Goal: Navigation & Orientation: Find specific page/section

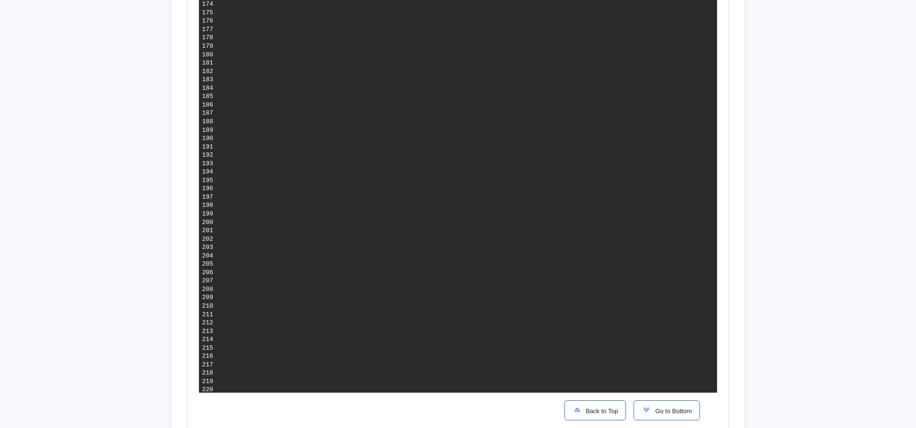
click at [687, 415] on button "Go to Bottom" at bounding box center [667, 410] width 66 height 20
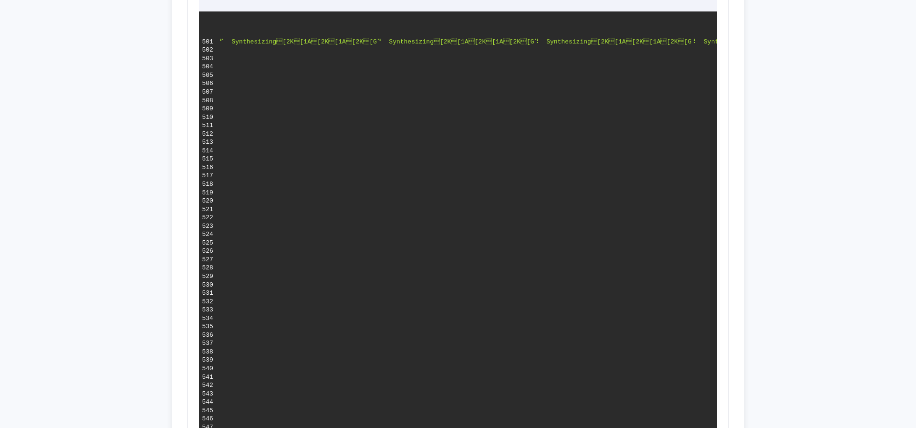
scroll to position [1708, 0]
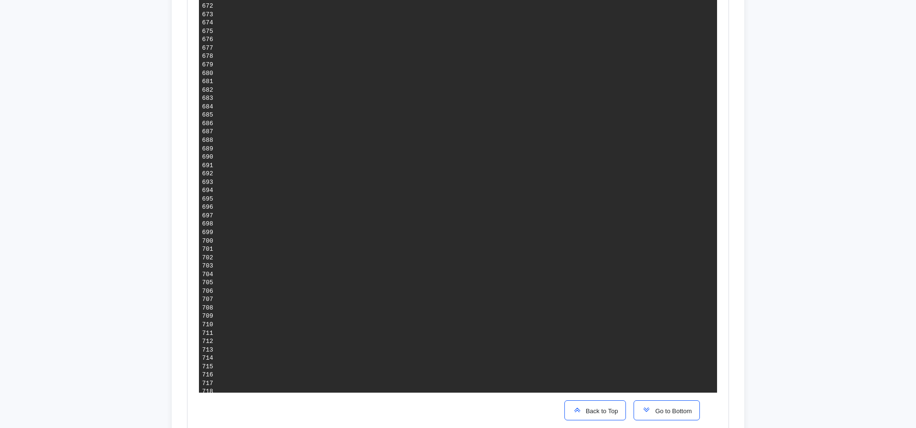
click at [685, 415] on button "Go to Bottom" at bounding box center [667, 410] width 66 height 20
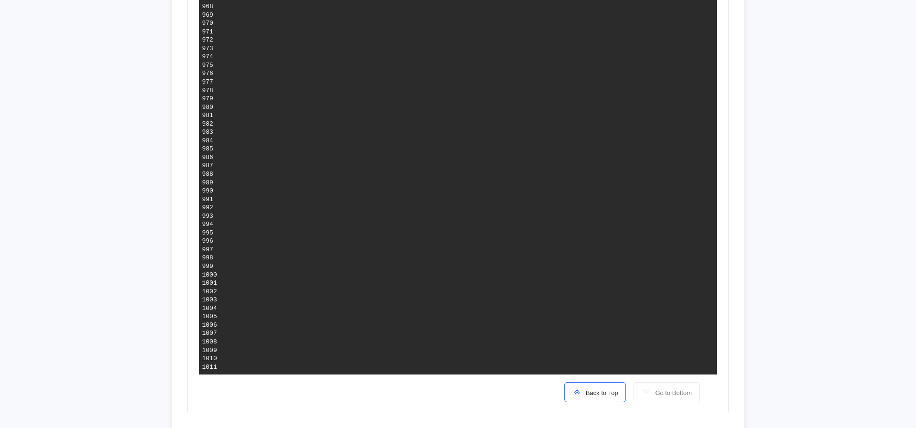
scroll to position [4353, 0]
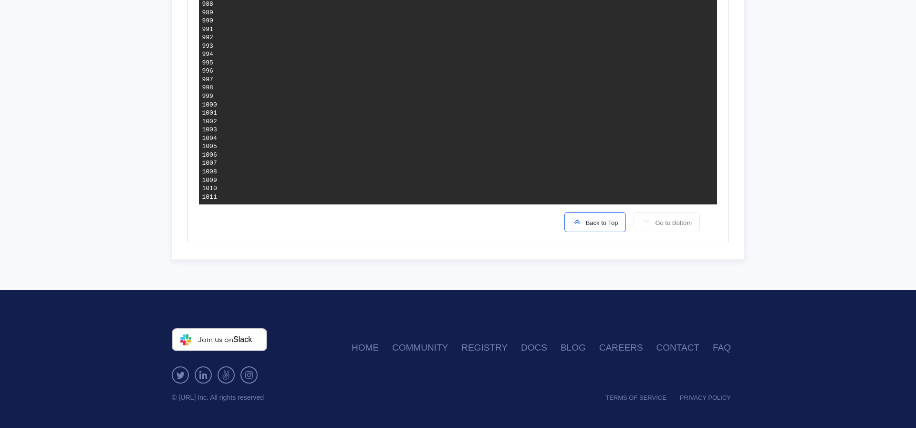
click at [605, 229] on button "Back to Top" at bounding box center [595, 222] width 62 height 20
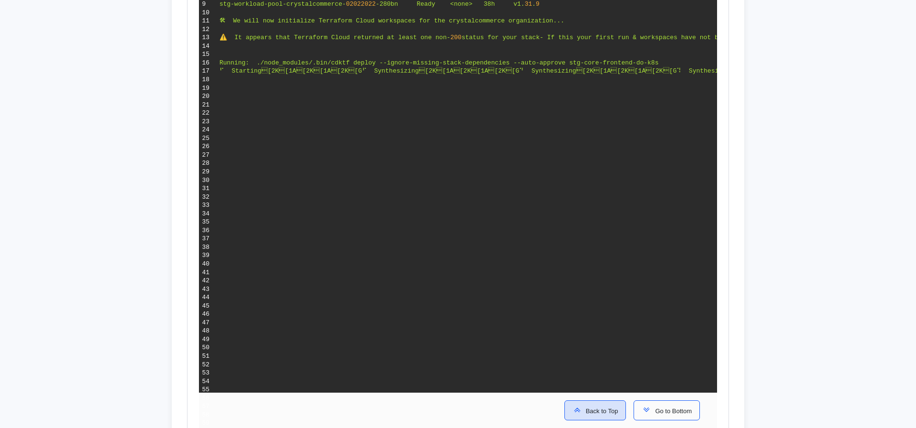
scroll to position [0, 0]
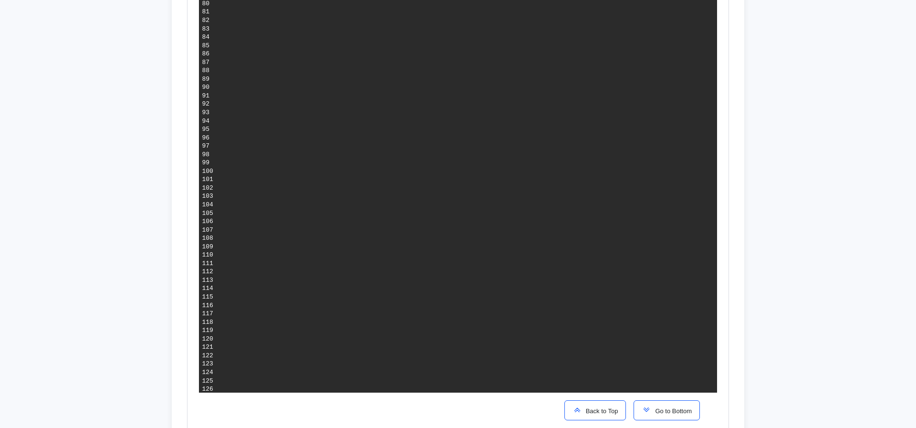
click at [656, 412] on span "Go to Bottom" at bounding box center [671, 410] width 41 height 7
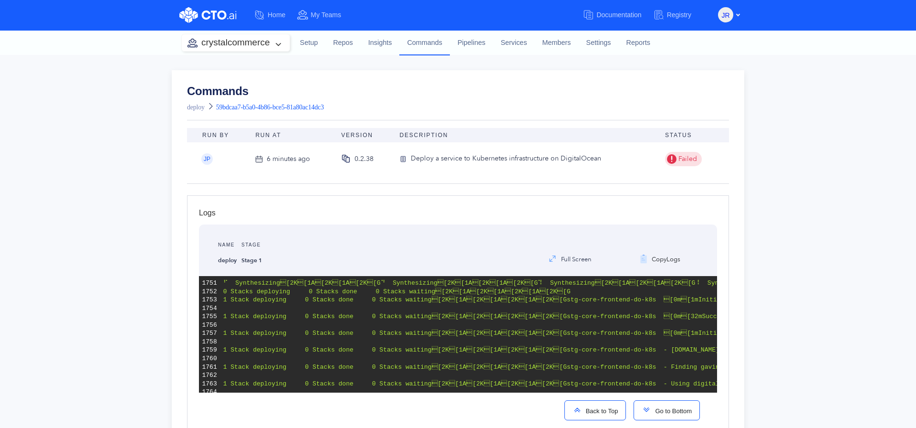
scroll to position [1991, 0]
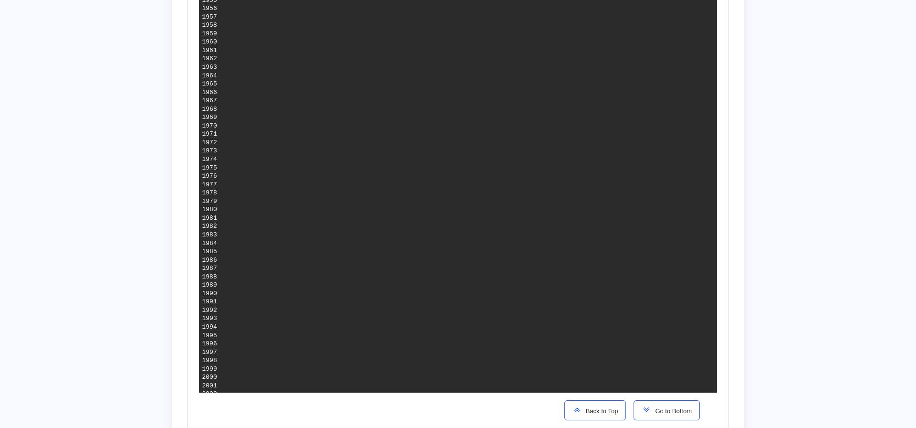
click at [584, 413] on span "Back to Top" at bounding box center [600, 410] width 36 height 7
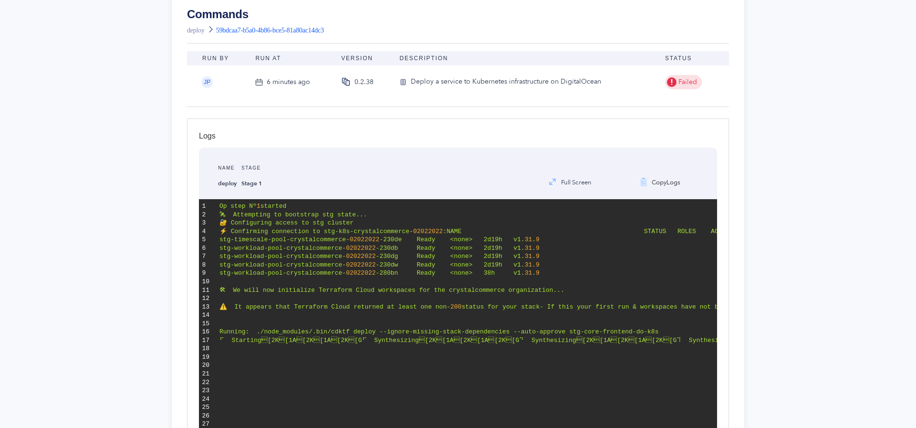
scroll to position [0, 0]
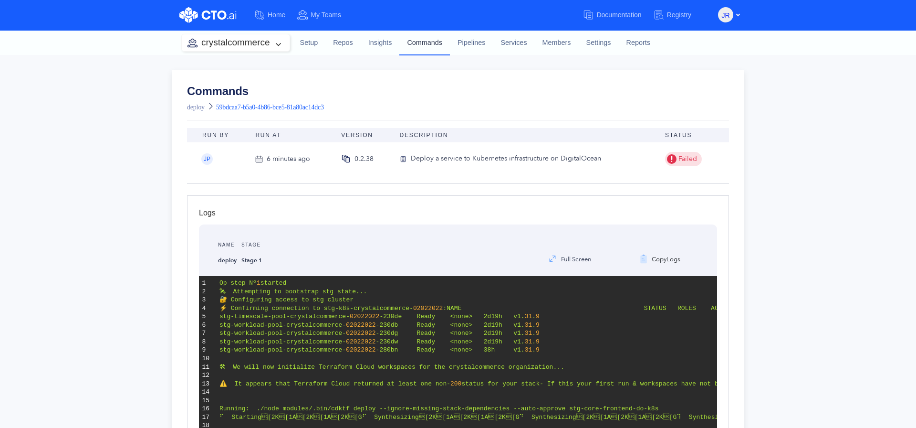
click at [408, 42] on link "Commands" at bounding box center [424, 42] width 51 height 25
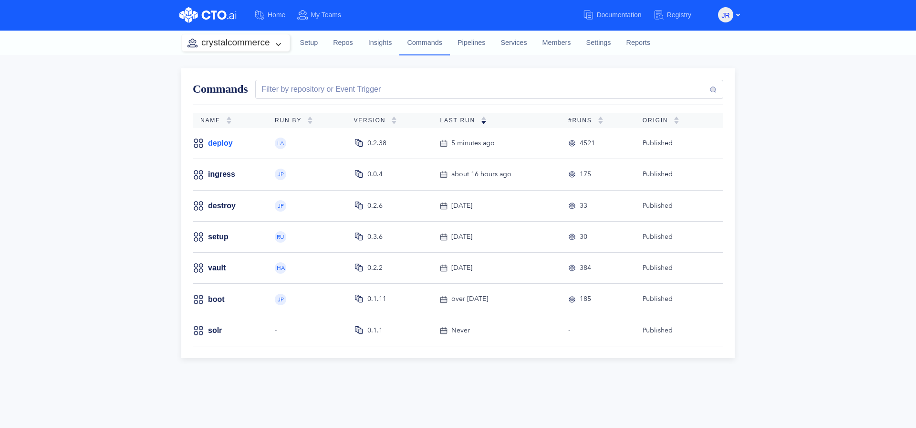
click at [219, 140] on link "deploy" at bounding box center [220, 143] width 25 height 10
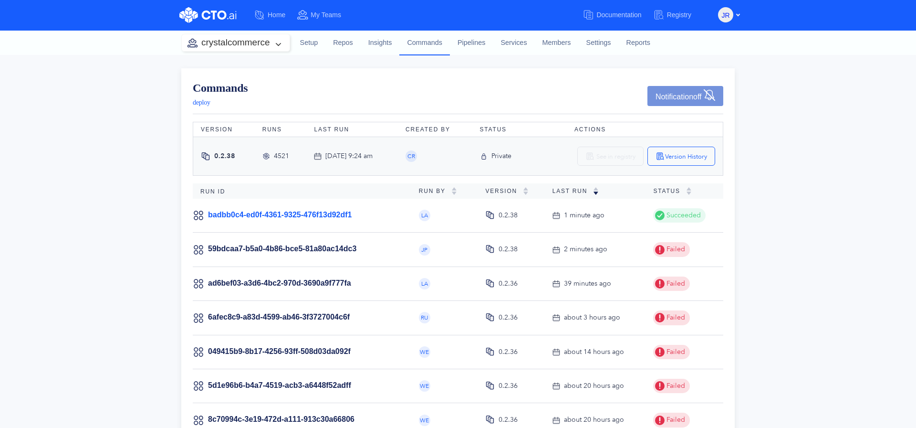
click at [322, 213] on link "badbb0c4-ed0f-4361-9325-476f13d92df1" at bounding box center [280, 214] width 144 height 8
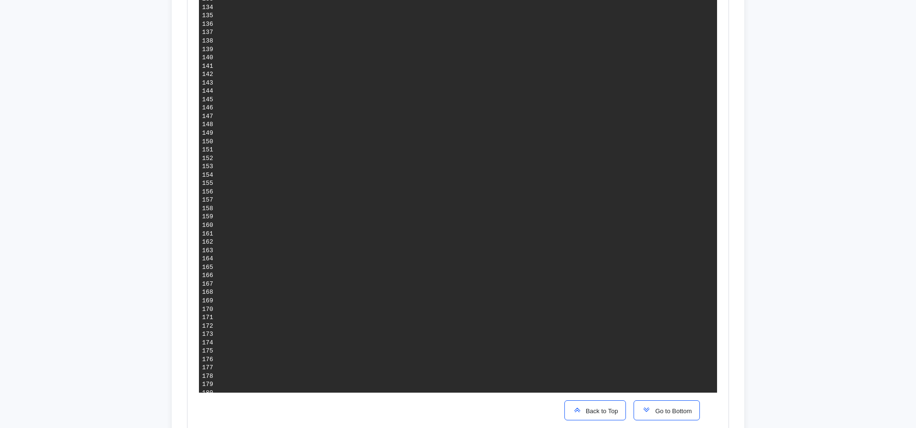
click at [662, 407] on span "Go to Bottom" at bounding box center [671, 410] width 41 height 7
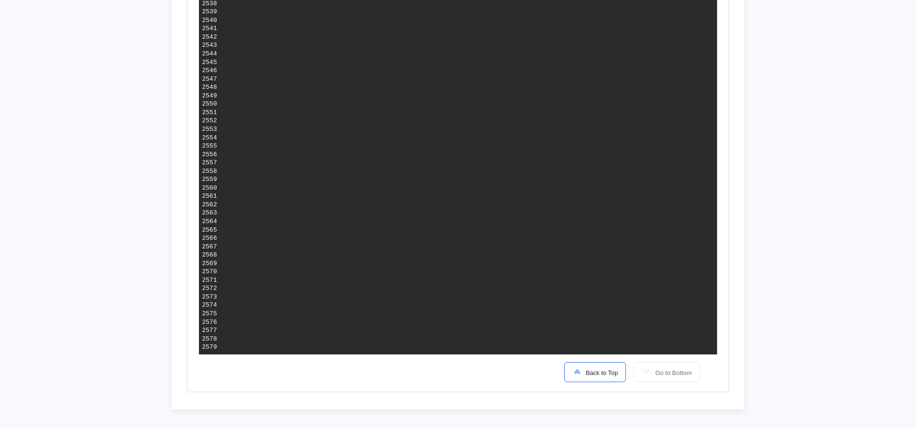
click at [592, 376] on span "Back to Top" at bounding box center [600, 372] width 36 height 7
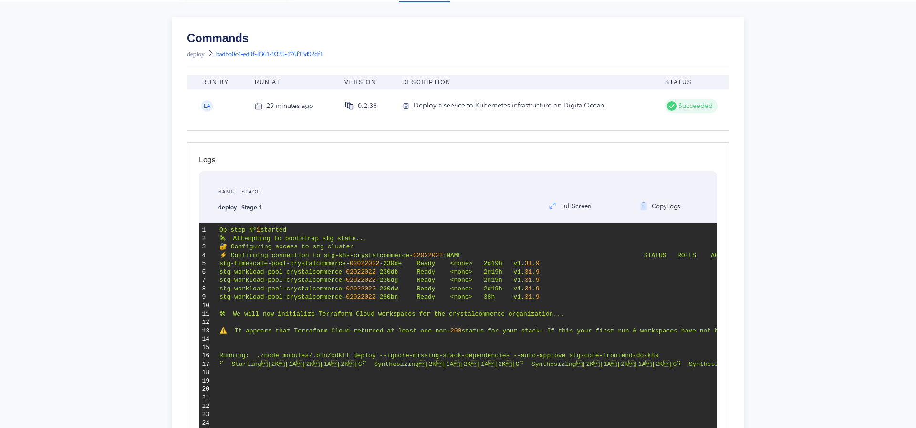
scroll to position [0, 0]
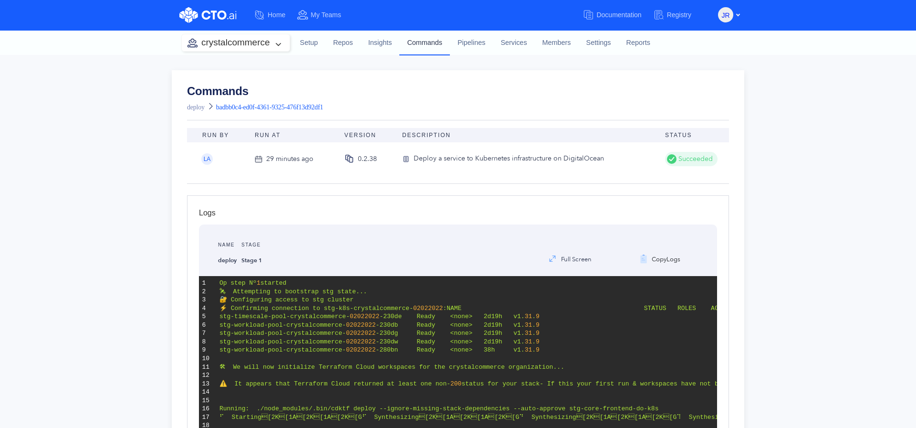
click at [415, 45] on link "Commands" at bounding box center [424, 42] width 51 height 25
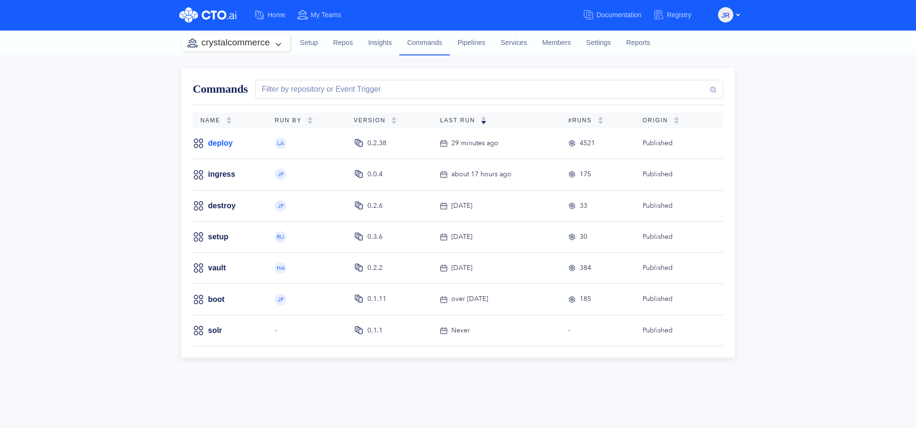
click at [222, 142] on link "deploy" at bounding box center [220, 143] width 25 height 10
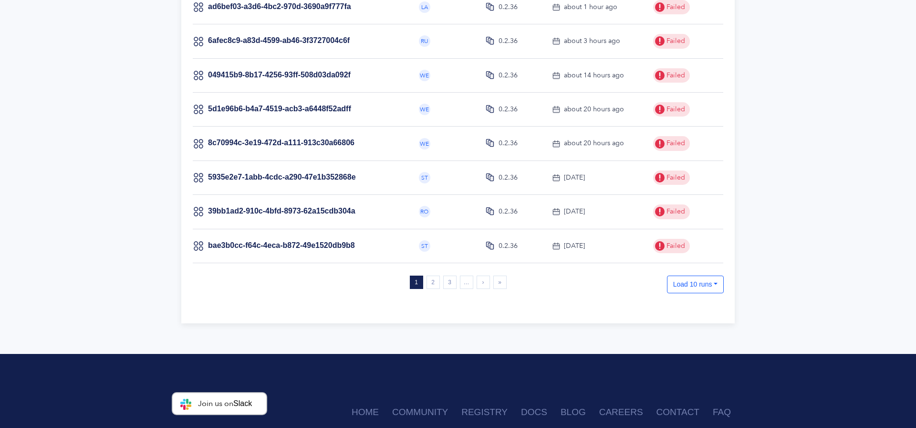
scroll to position [279, 0]
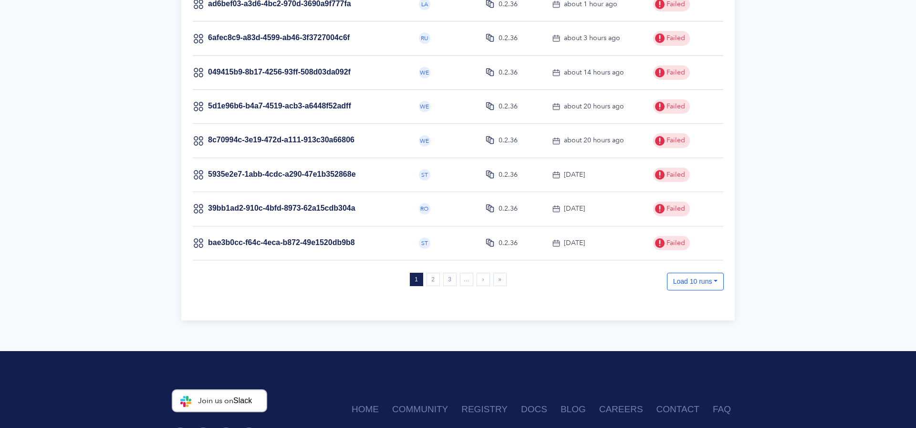
click at [428, 286] on div "1 (current) 2 3 … More › Next » Last Load 10 runs" at bounding box center [458, 282] width 531 height 21
click at [428, 285] on link "2" at bounding box center [433, 278] width 13 height 13
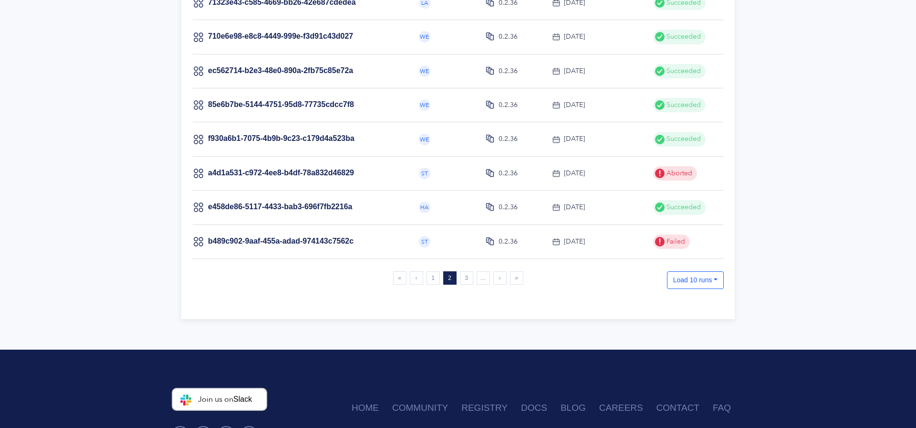
scroll to position [281, 0]
click at [427, 274] on link "1" at bounding box center [433, 277] width 13 height 13
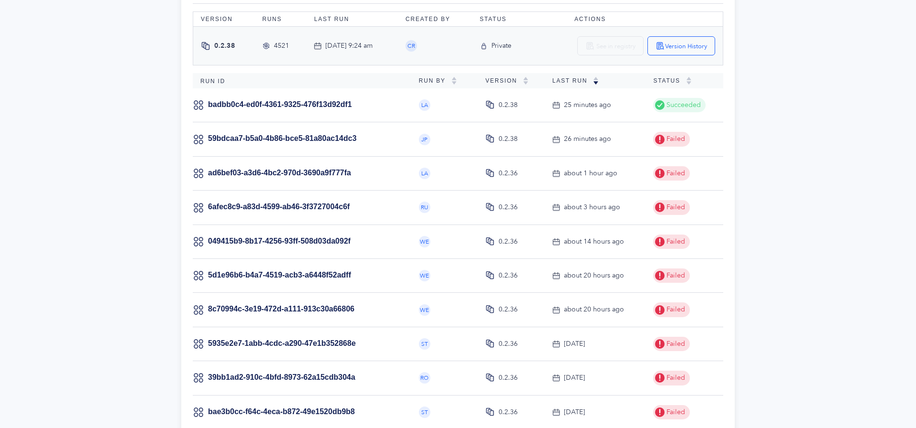
scroll to position [92, 0]
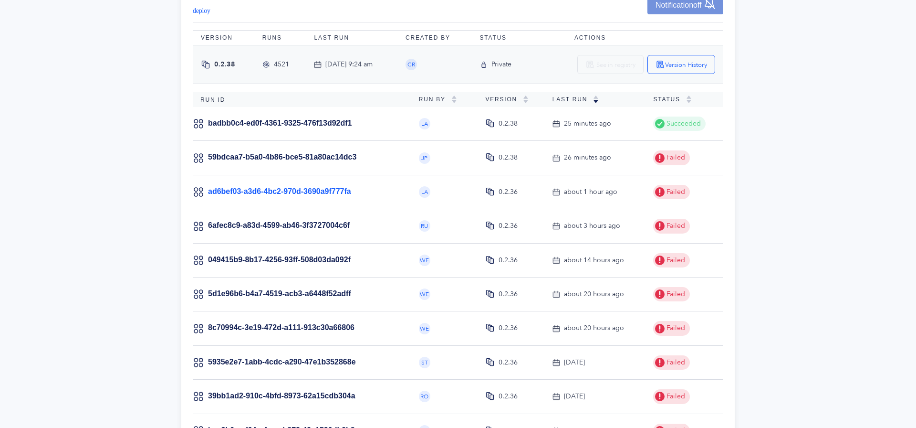
click at [322, 191] on link "ad6bef03-a3d6-4bc2-970d-3690a9f777fa" at bounding box center [279, 191] width 143 height 8
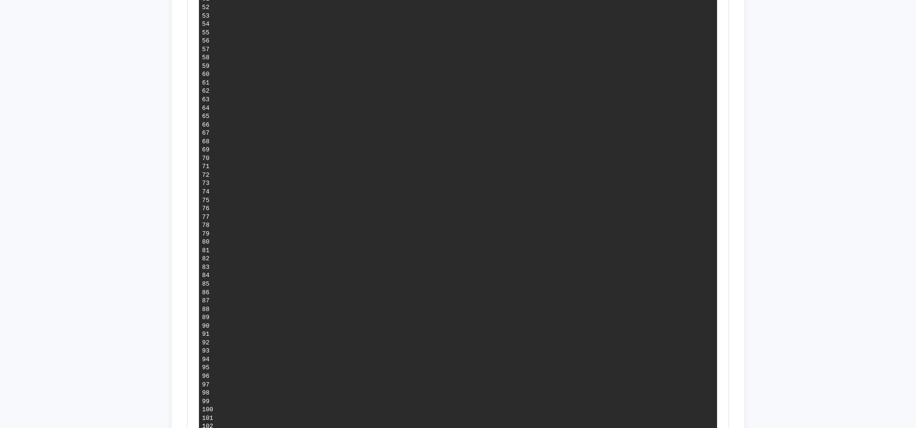
scroll to position [872, 0]
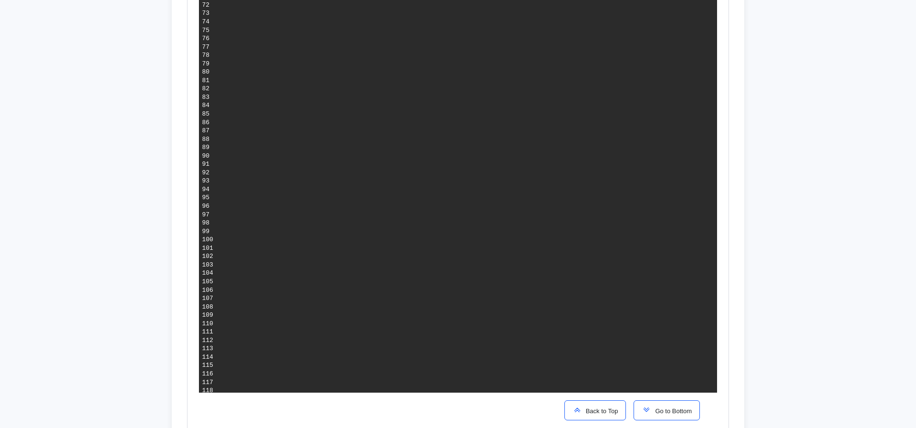
click at [661, 400] on div "Back to Top Go to Bottom" at bounding box center [632, 409] width 151 height 35
click at [659, 403] on button "Go to Bottom" at bounding box center [667, 410] width 66 height 20
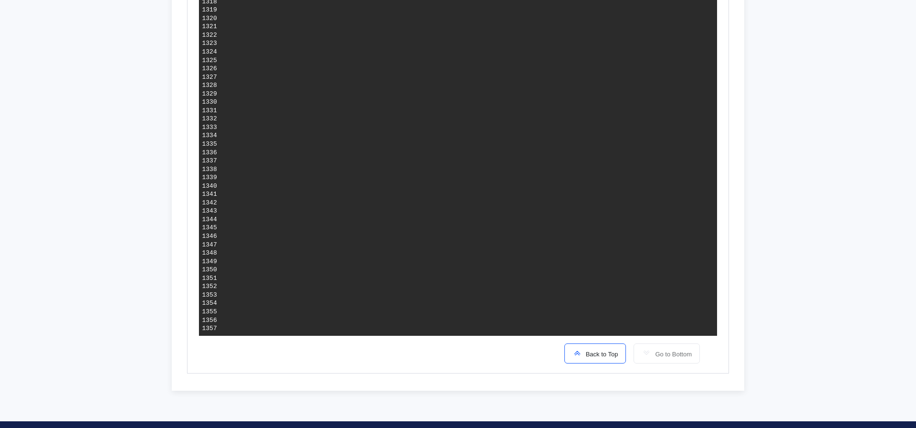
scroll to position [812, 0]
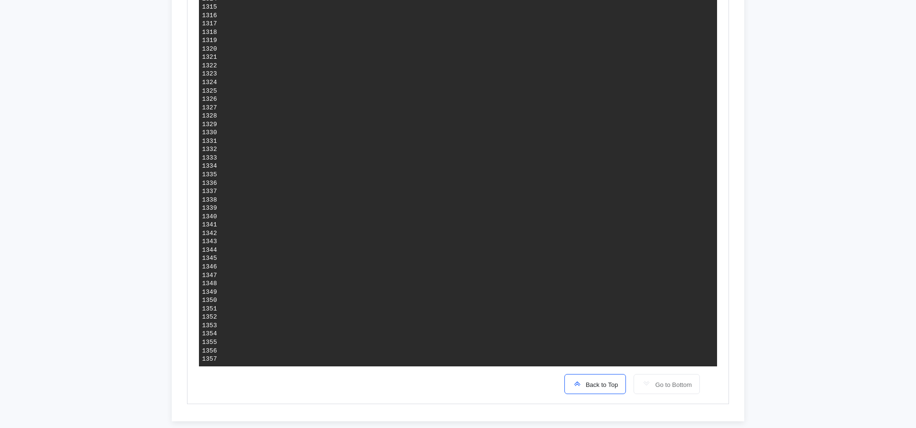
click at [582, 388] on span "Back to Top" at bounding box center [600, 384] width 36 height 7
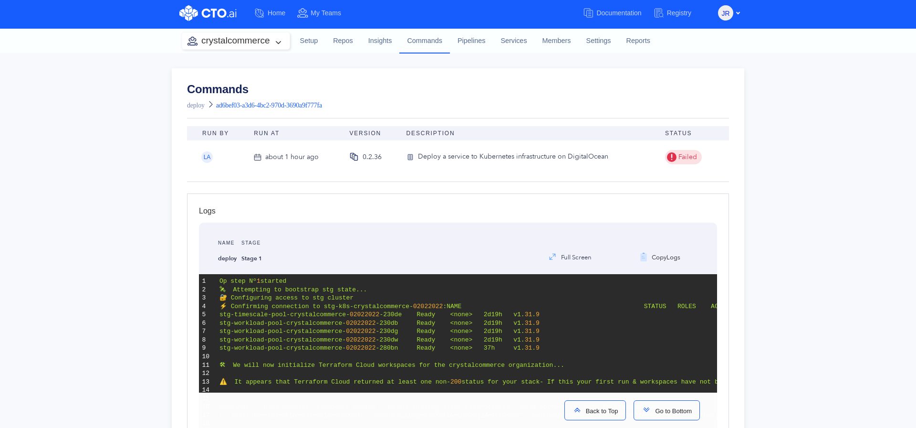
scroll to position [0, 0]
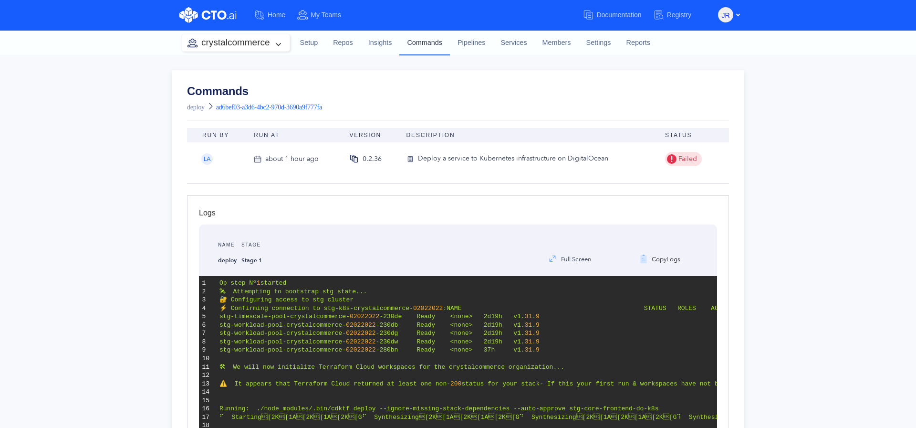
click at [418, 46] on link "Commands" at bounding box center [424, 42] width 51 height 25
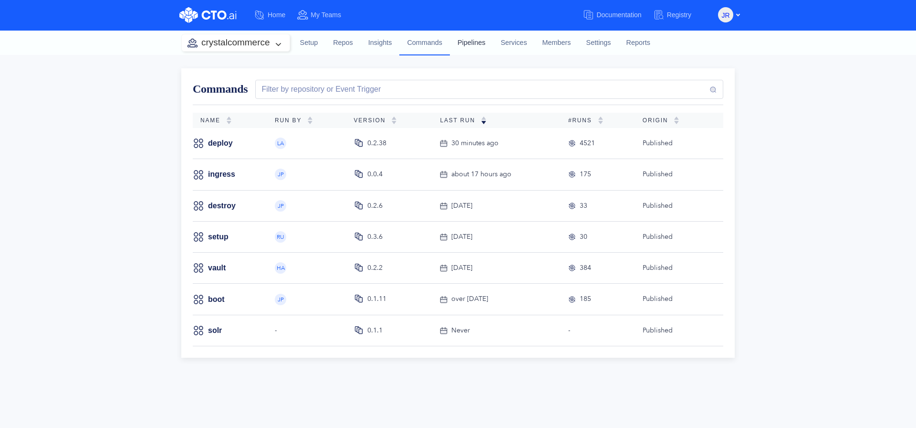
click at [469, 44] on link "Pipelines" at bounding box center [471, 43] width 43 height 26
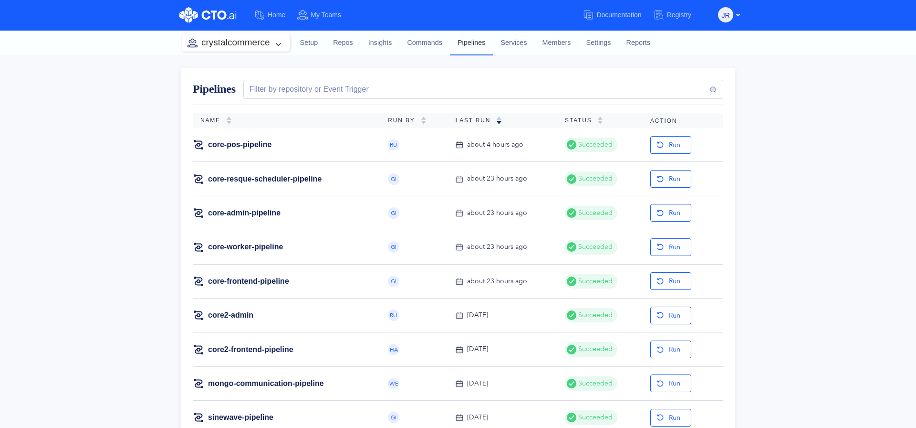
click at [472, 44] on link "Pipelines" at bounding box center [471, 42] width 43 height 25
